Goal: Communication & Community: Connect with others

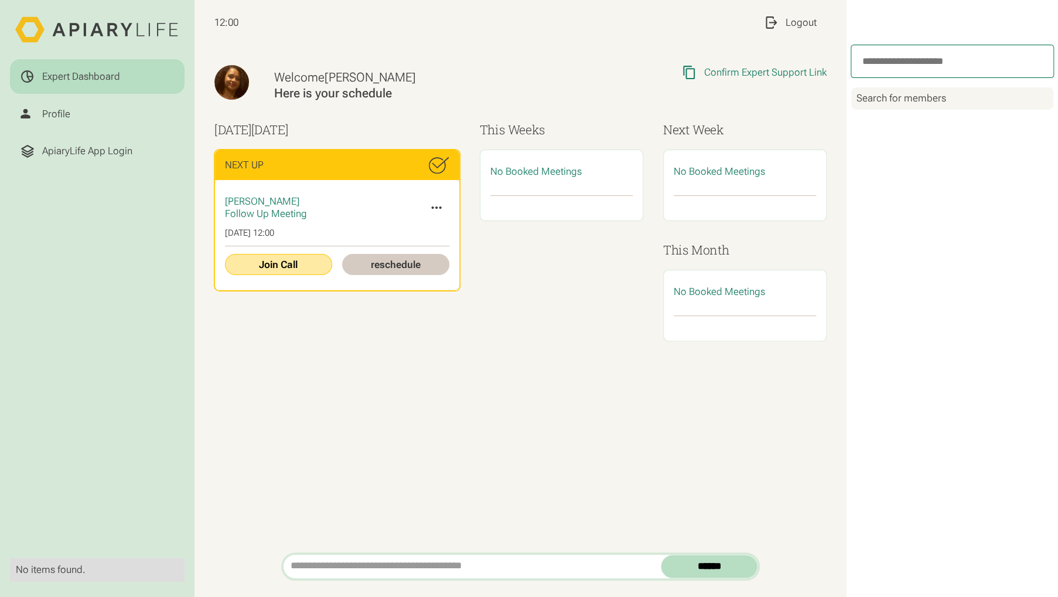
click at [293, 263] on link "Join Call" at bounding box center [278, 264] width 107 height 21
